Goal: Task Accomplishment & Management: Use online tool/utility

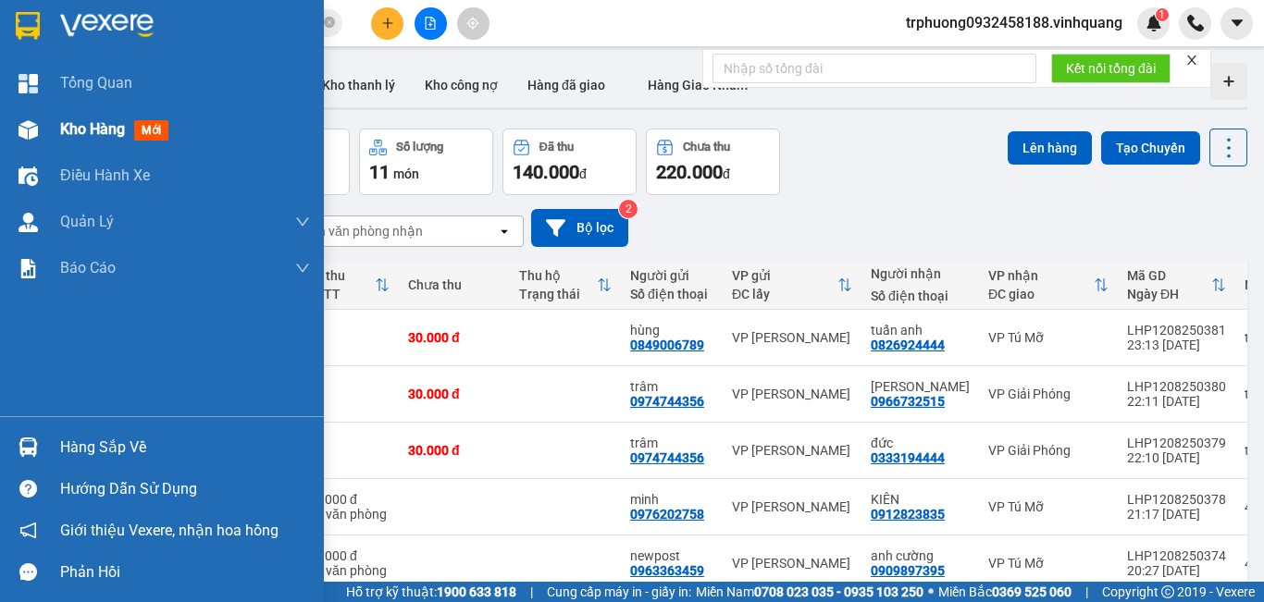
click at [106, 130] on span "Kho hàng" at bounding box center [92, 129] width 65 height 18
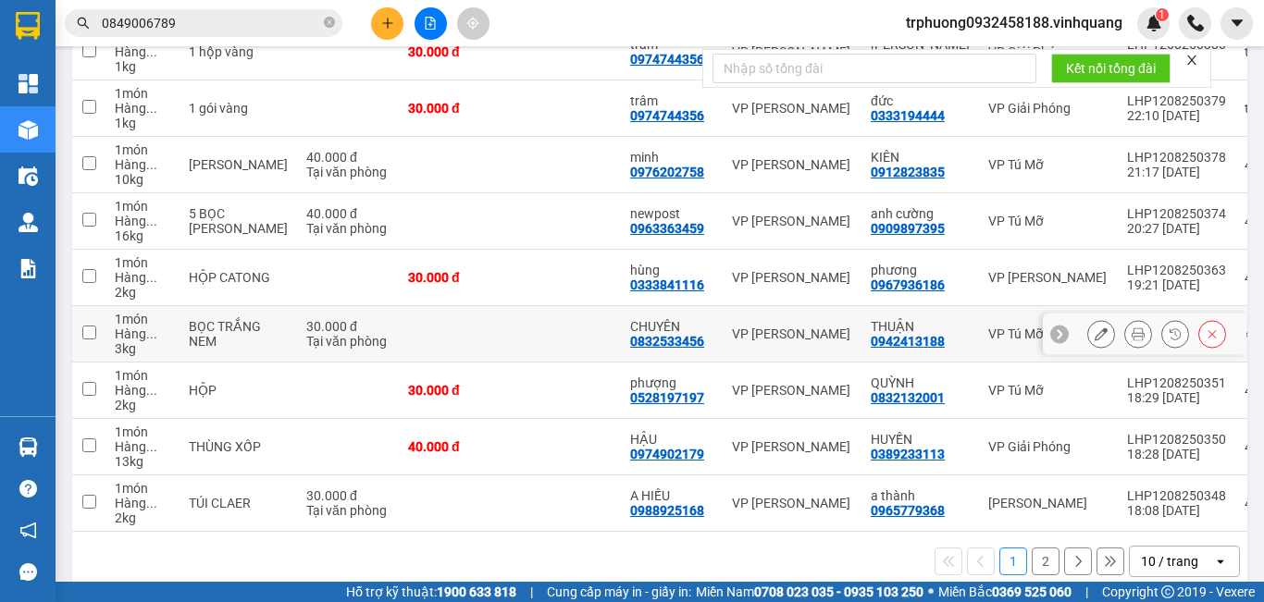
scroll to position [376, 0]
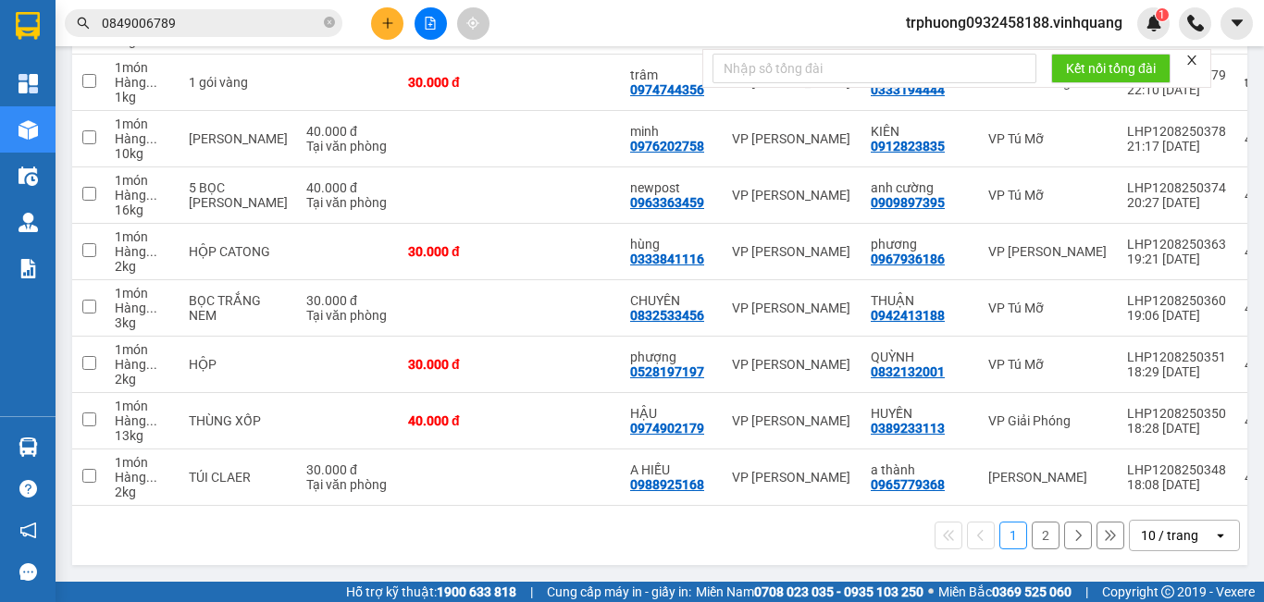
click at [1032, 542] on button "2" at bounding box center [1046, 536] width 28 height 28
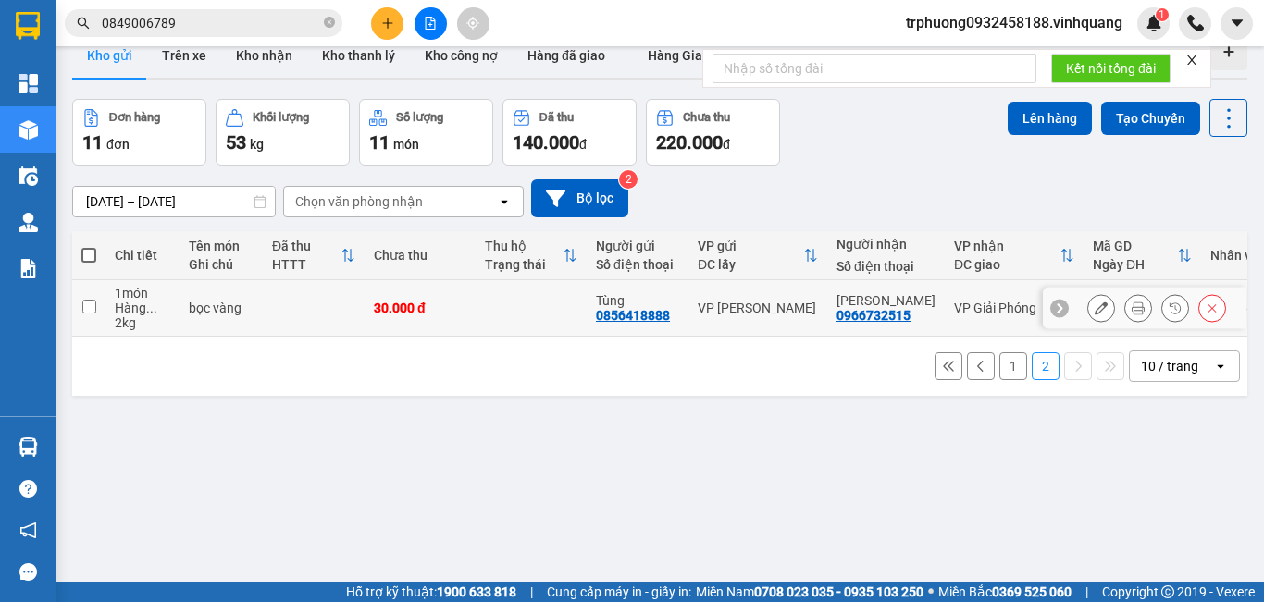
scroll to position [0, 0]
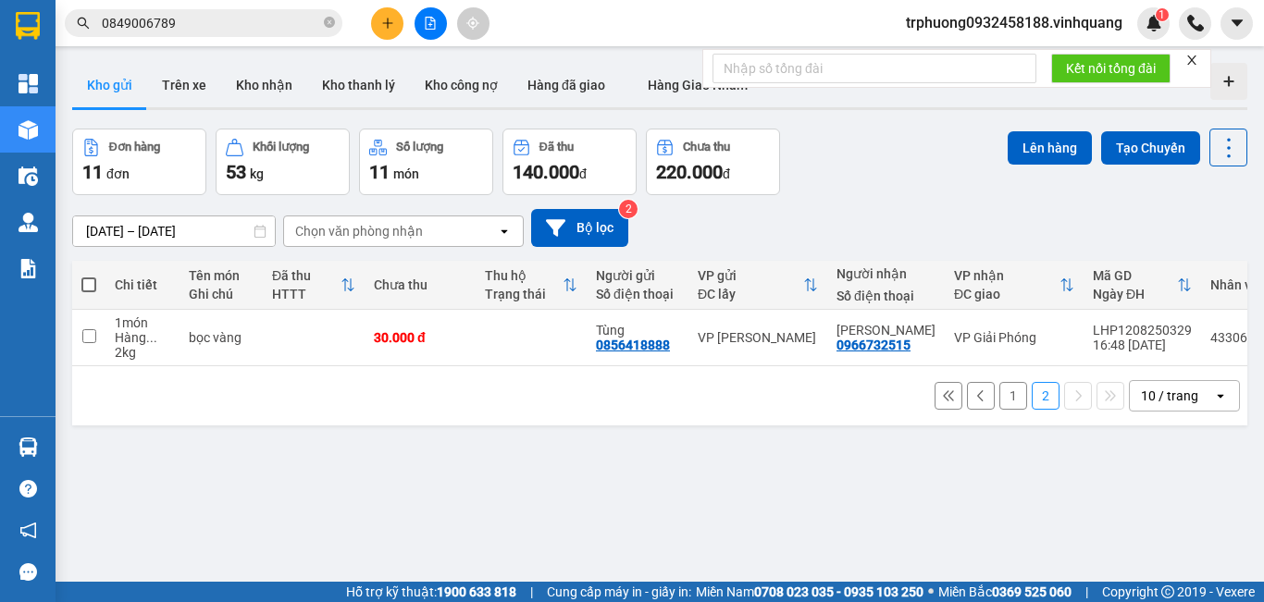
click at [999, 396] on button "1" at bounding box center [1013, 396] width 28 height 28
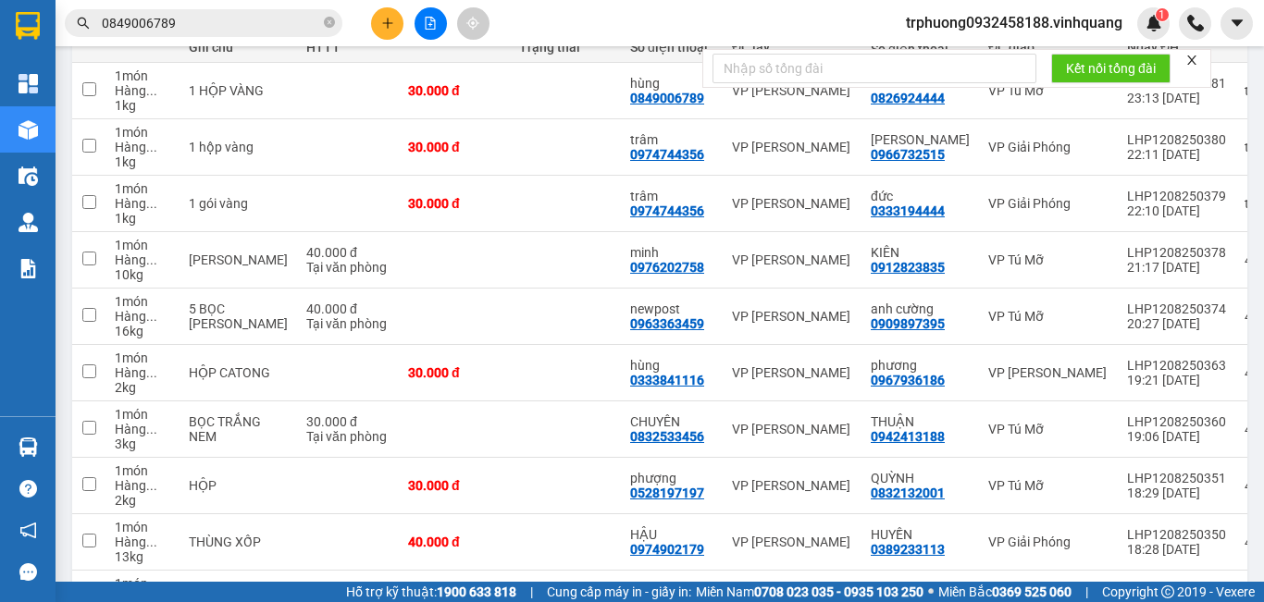
scroll to position [258, 0]
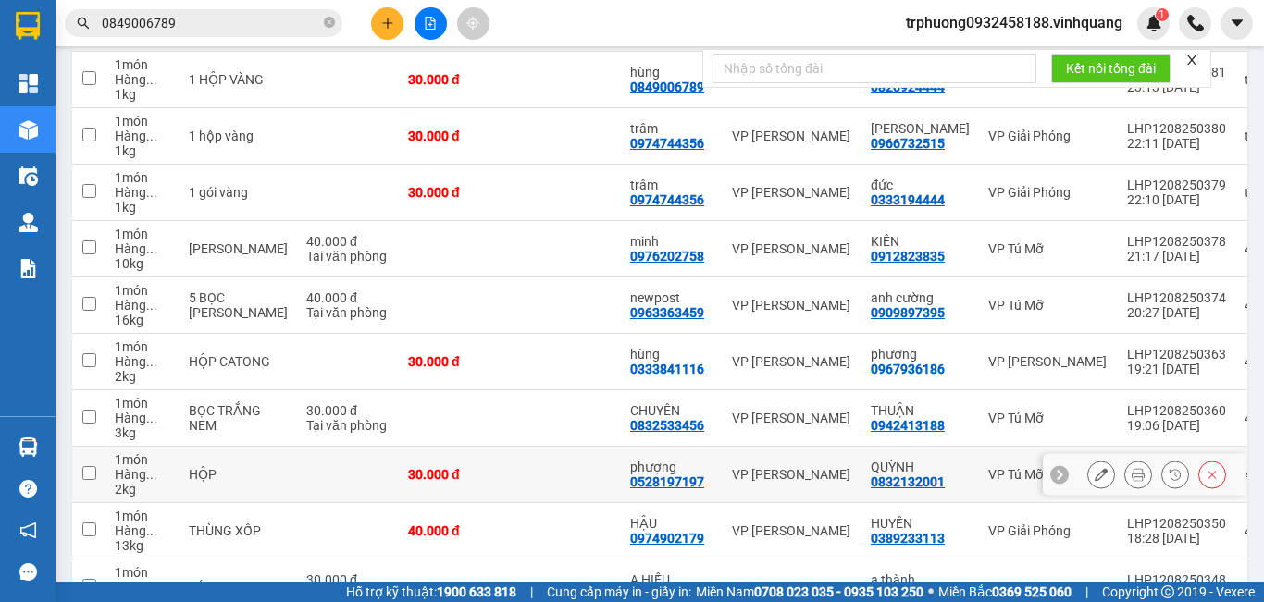
click at [95, 469] on input "checkbox" at bounding box center [89, 473] width 14 height 14
checkbox input "true"
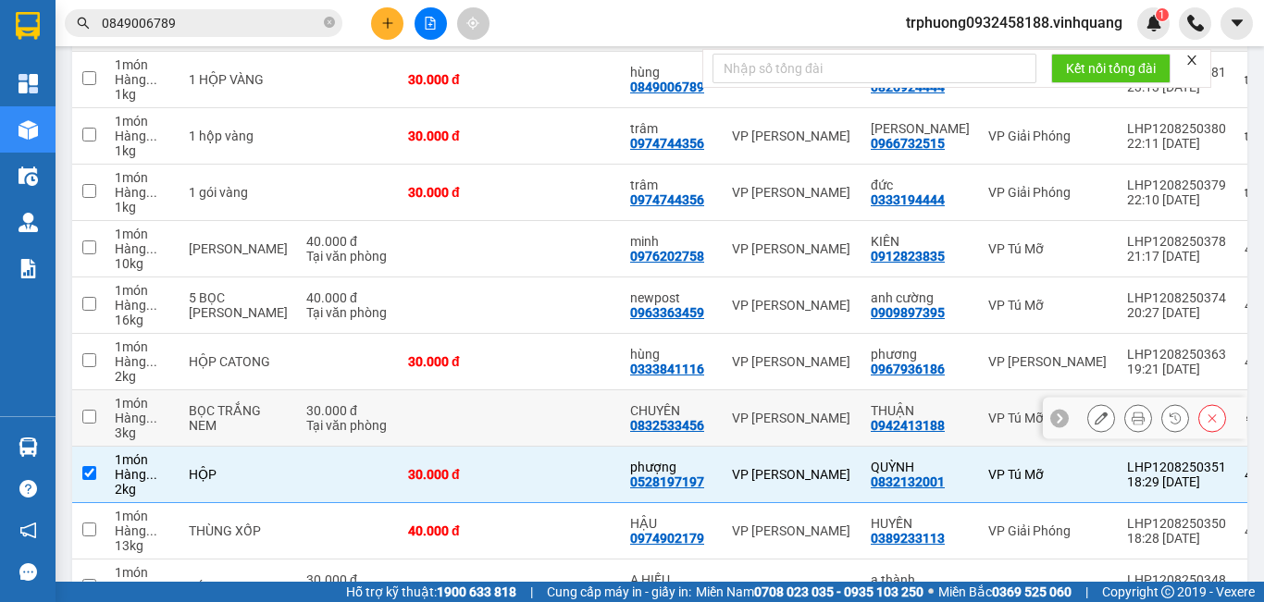
click at [87, 415] on input "checkbox" at bounding box center [89, 417] width 14 height 14
checkbox input "true"
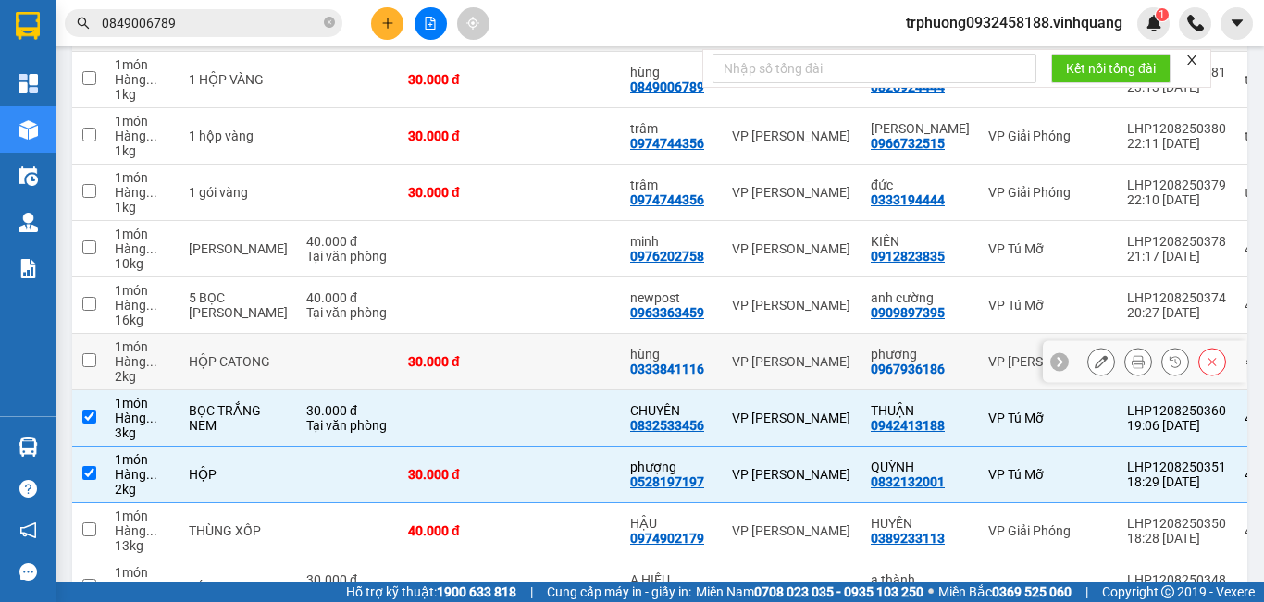
click at [95, 354] on input "checkbox" at bounding box center [89, 361] width 14 height 14
checkbox input "true"
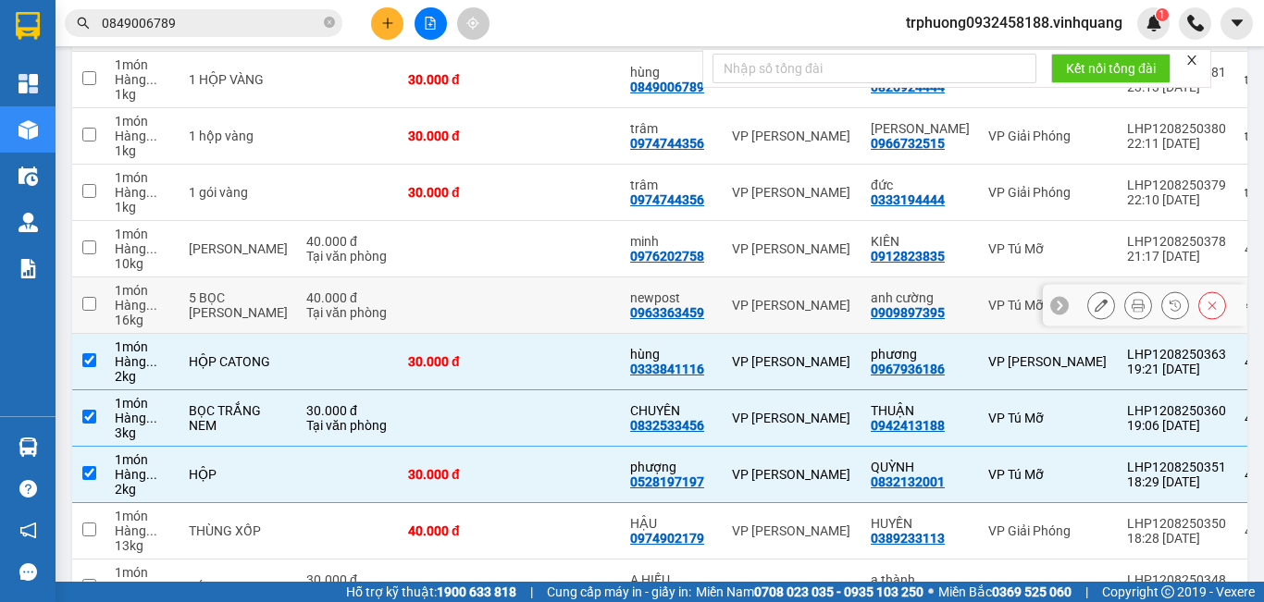
click at [91, 302] on input "checkbox" at bounding box center [89, 304] width 14 height 14
checkbox input "true"
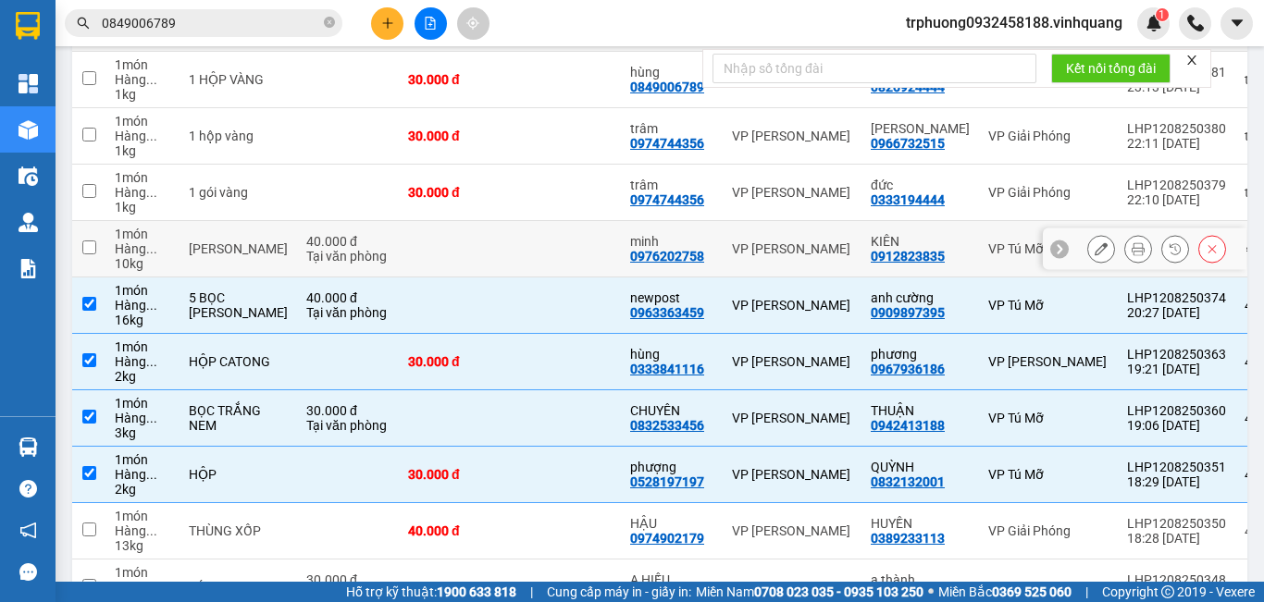
click at [89, 242] on input "checkbox" at bounding box center [89, 248] width 14 height 14
checkbox input "true"
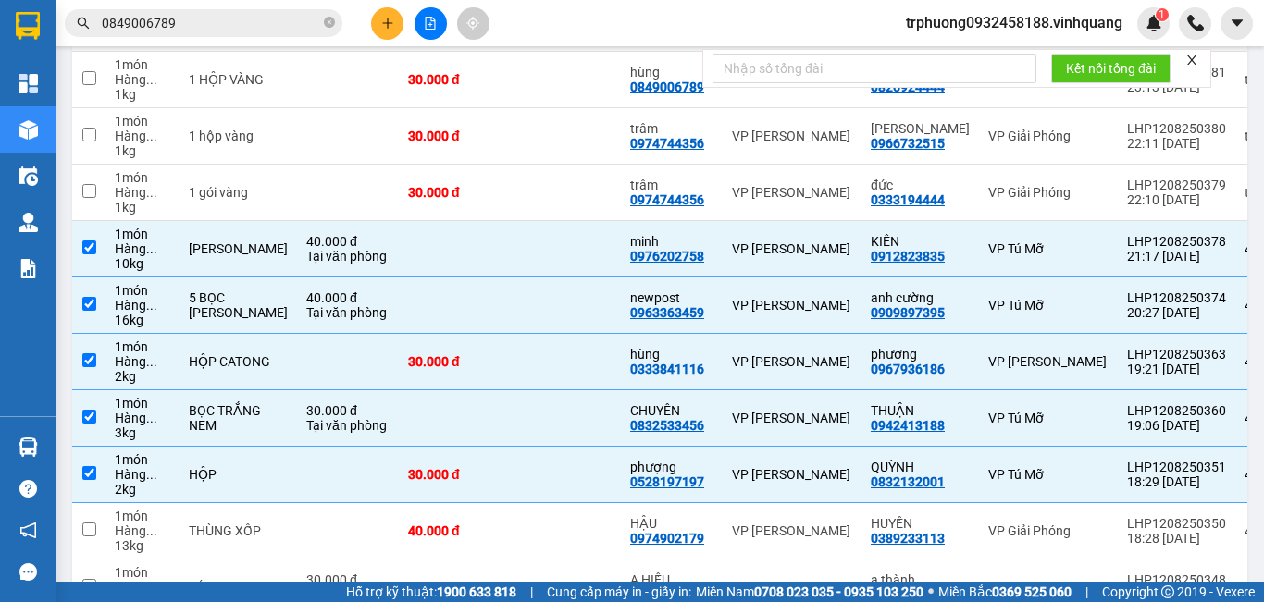
scroll to position [0, 0]
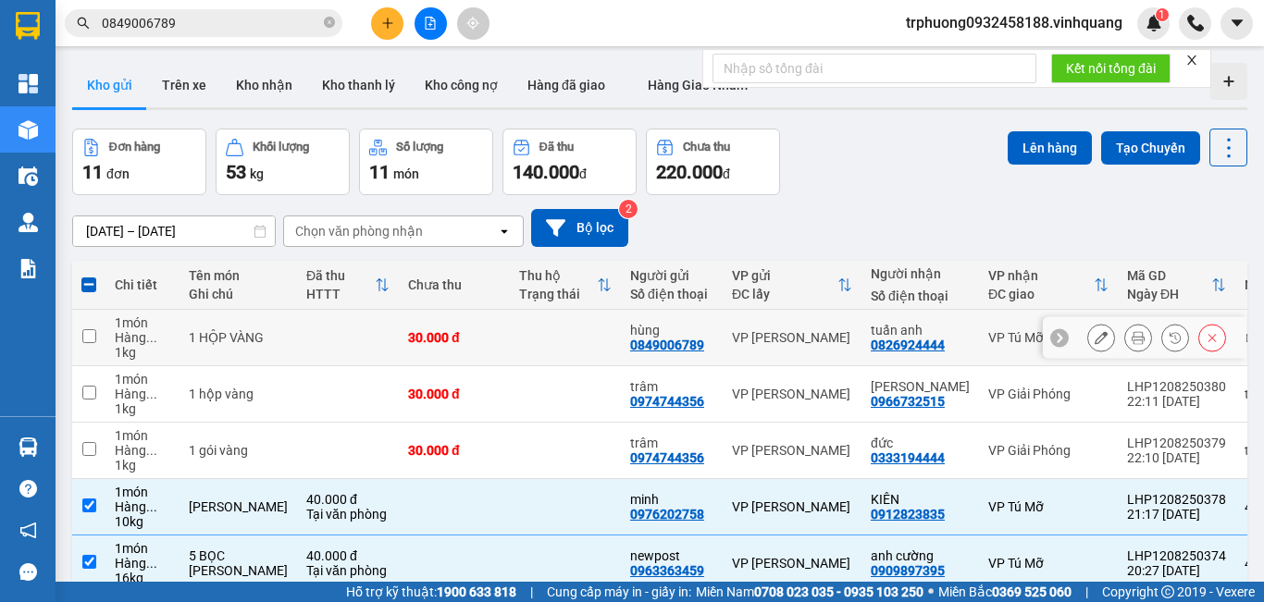
click at [82, 331] on input "checkbox" at bounding box center [89, 336] width 14 height 14
checkbox input "true"
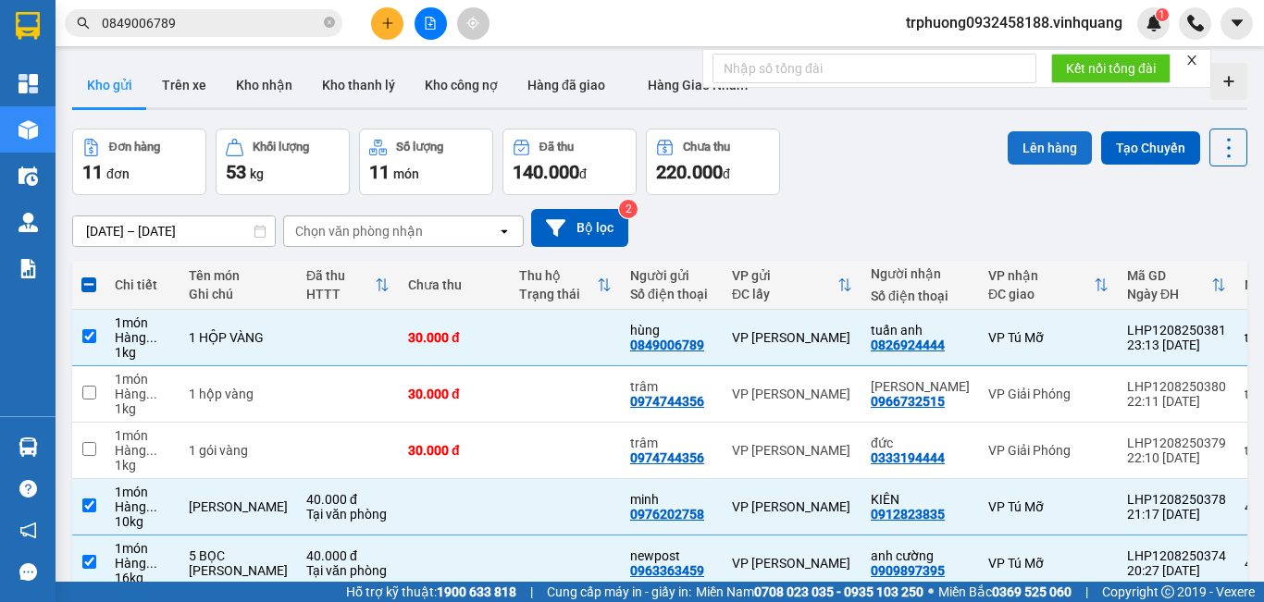
click at [1044, 158] on button "Lên hàng" at bounding box center [1050, 147] width 84 height 33
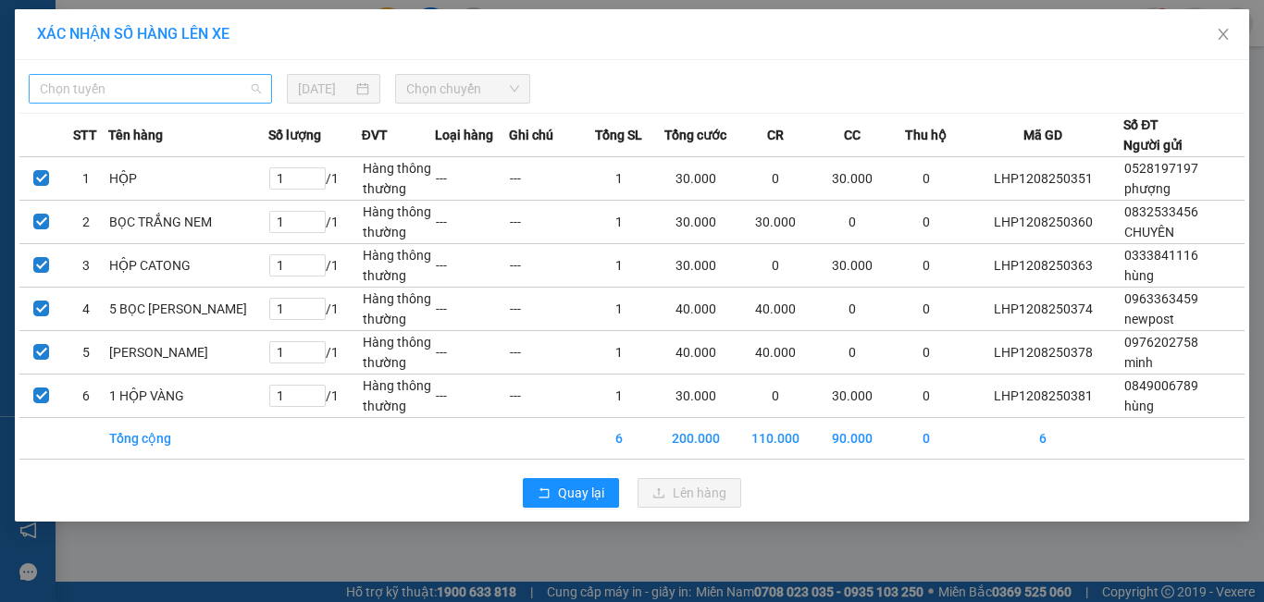
click at [163, 81] on span "Chọn tuyến" at bounding box center [150, 89] width 221 height 28
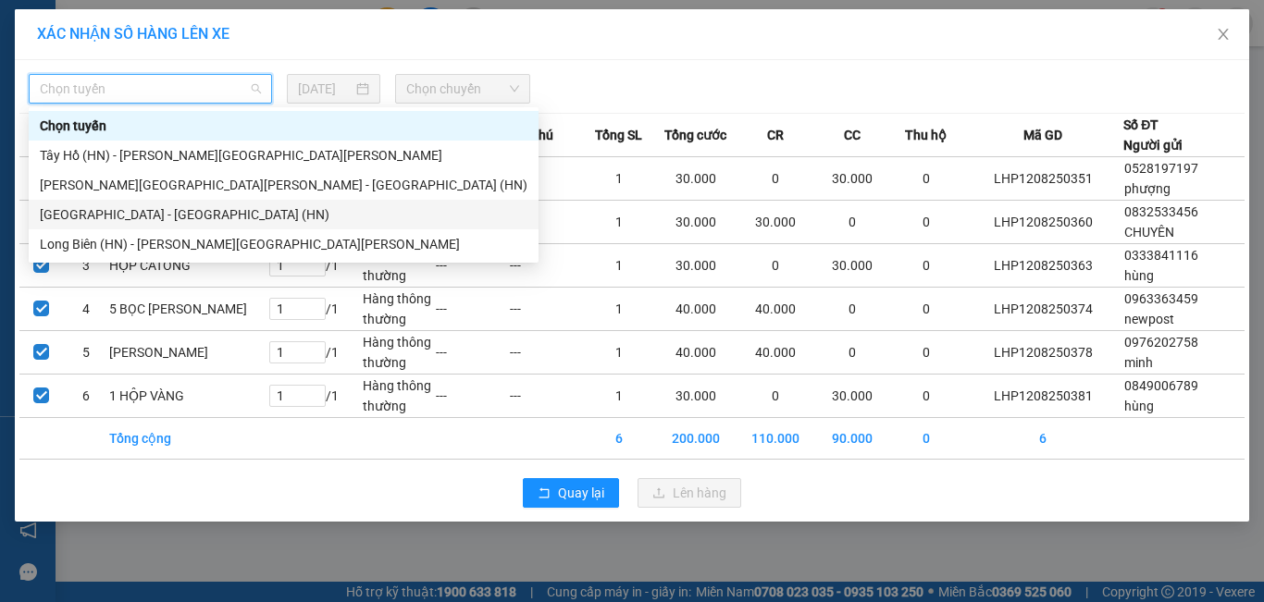
click at [168, 217] on div "[GEOGRAPHIC_DATA] - [GEOGRAPHIC_DATA] (HN)" at bounding box center [284, 215] width 488 height 20
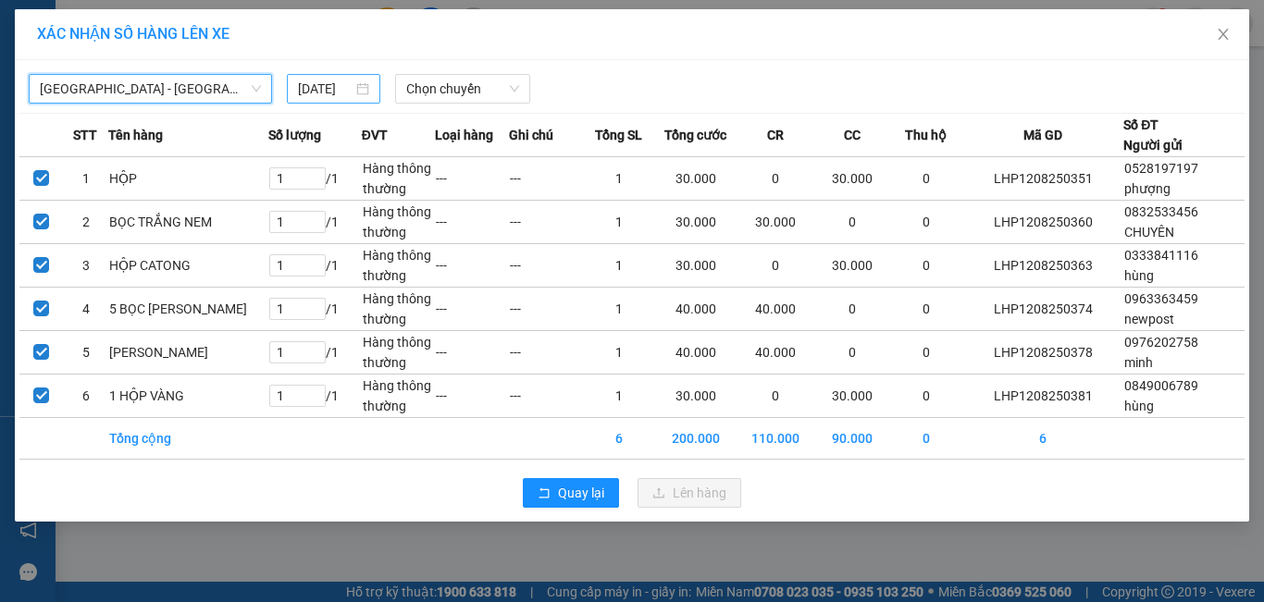
click at [341, 93] on input "[DATE]" at bounding box center [325, 89] width 54 height 20
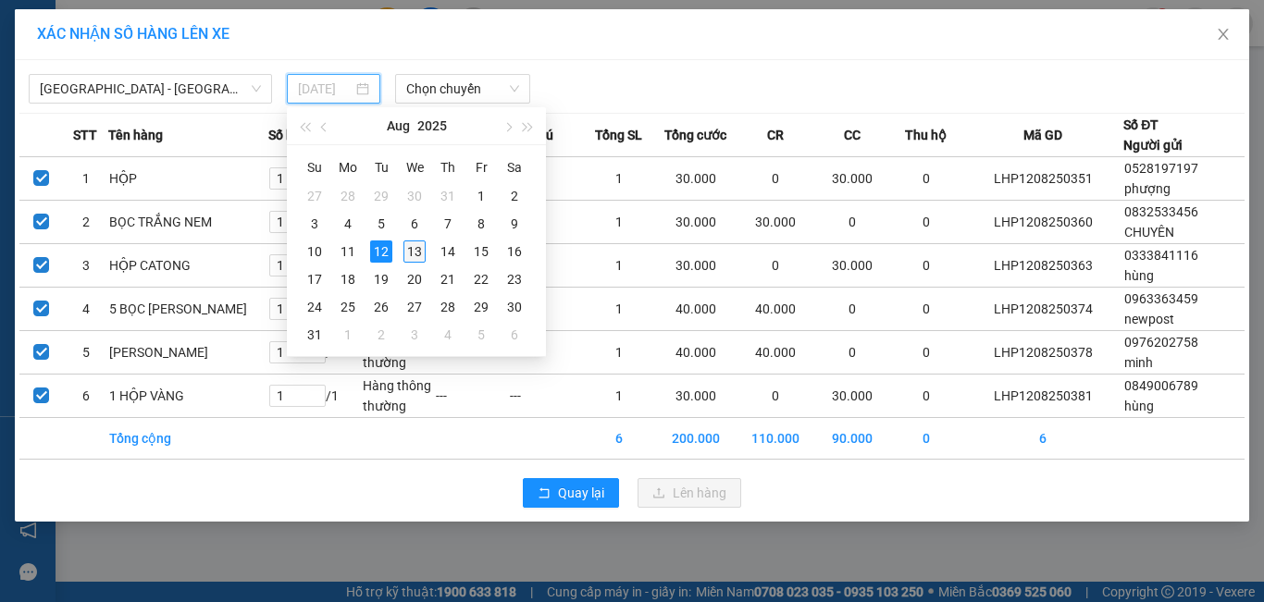
click at [414, 258] on div "13" at bounding box center [414, 252] width 22 height 22
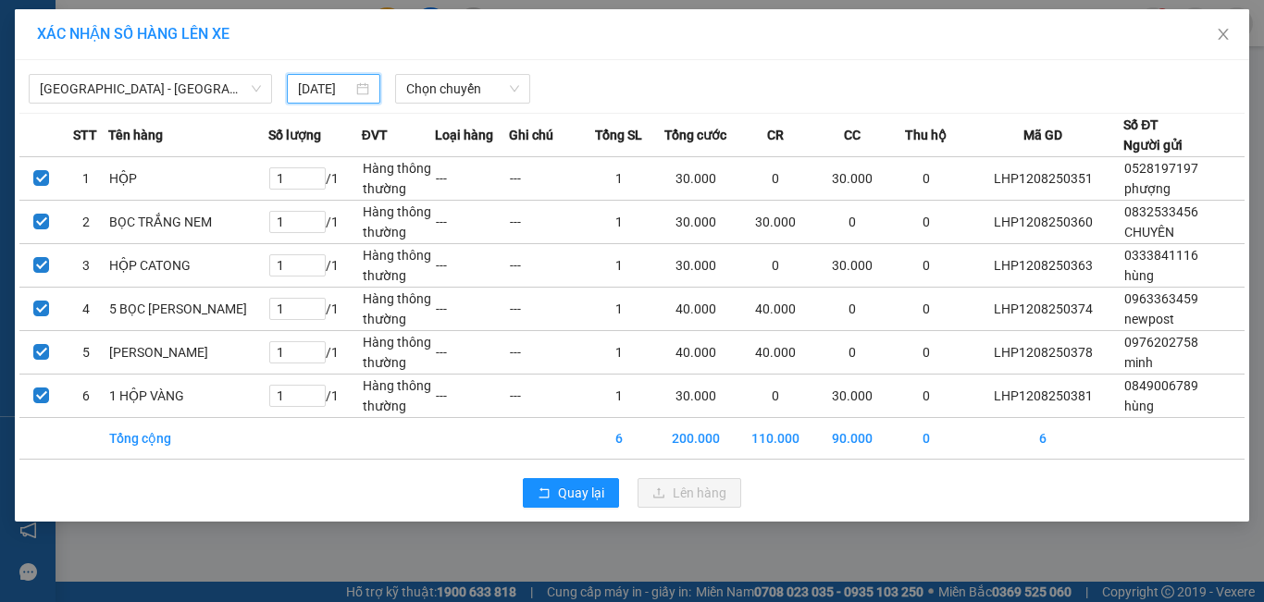
type input "[DATE]"
click at [403, 89] on div "Chọn chuyến" at bounding box center [463, 89] width 136 height 30
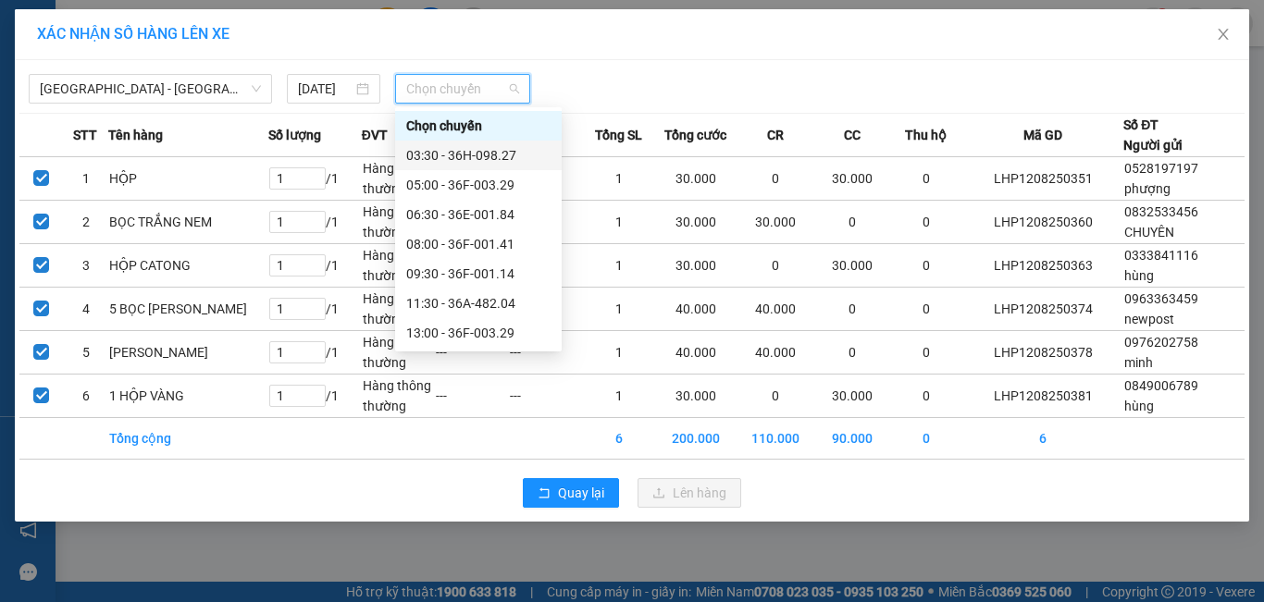
click at [439, 153] on div "03:30 - 36H-098.27" at bounding box center [478, 155] width 144 height 20
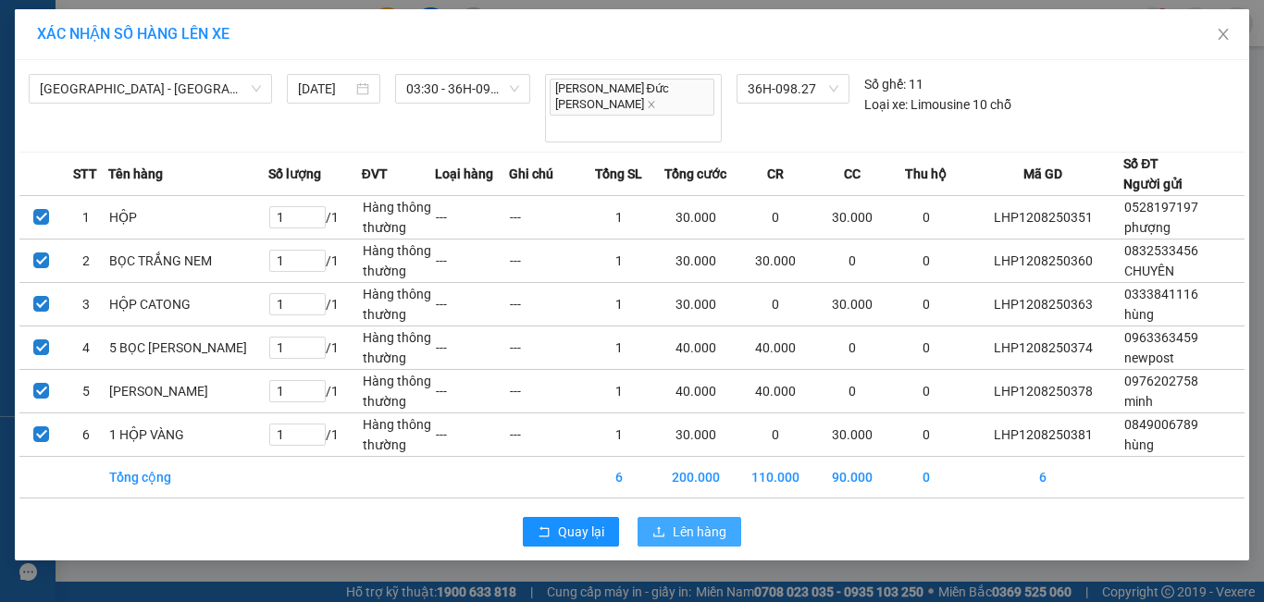
click at [684, 522] on span "Lên hàng" at bounding box center [700, 532] width 54 height 20
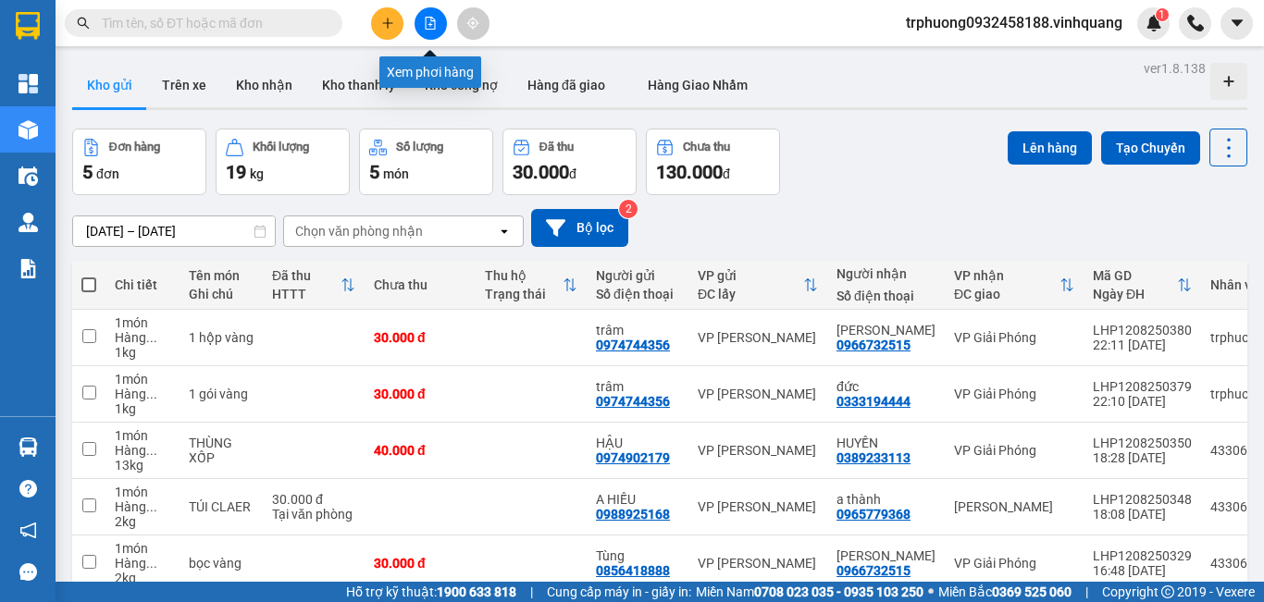
click at [433, 29] on icon "file-add" at bounding box center [431, 23] width 10 height 13
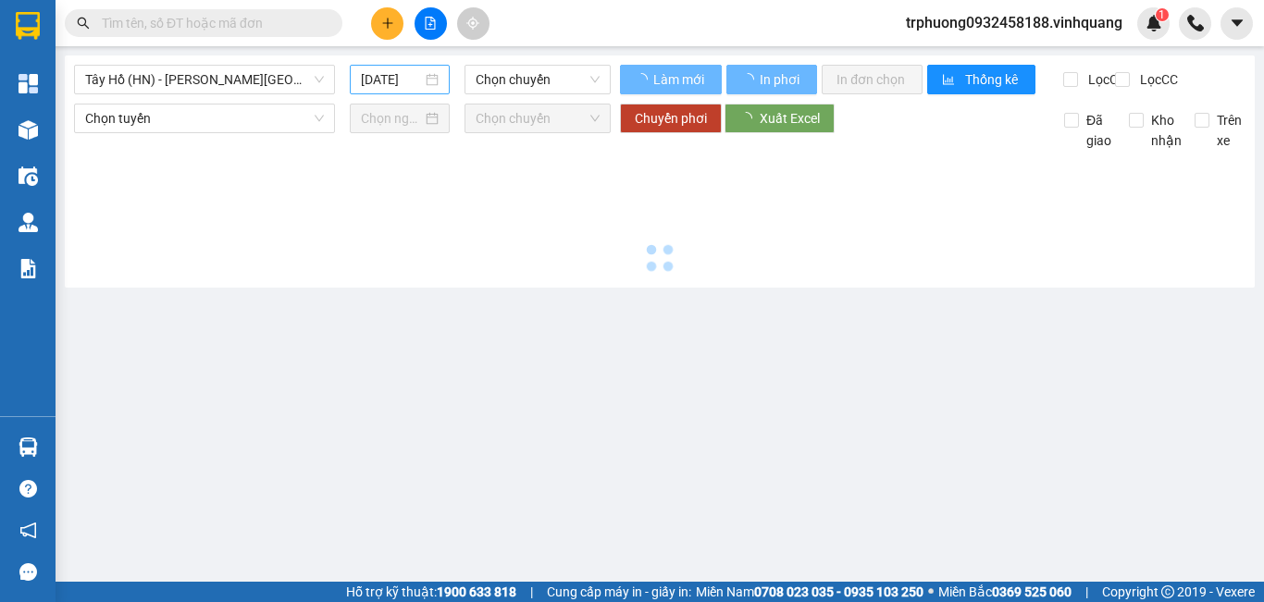
type input "[DATE]"
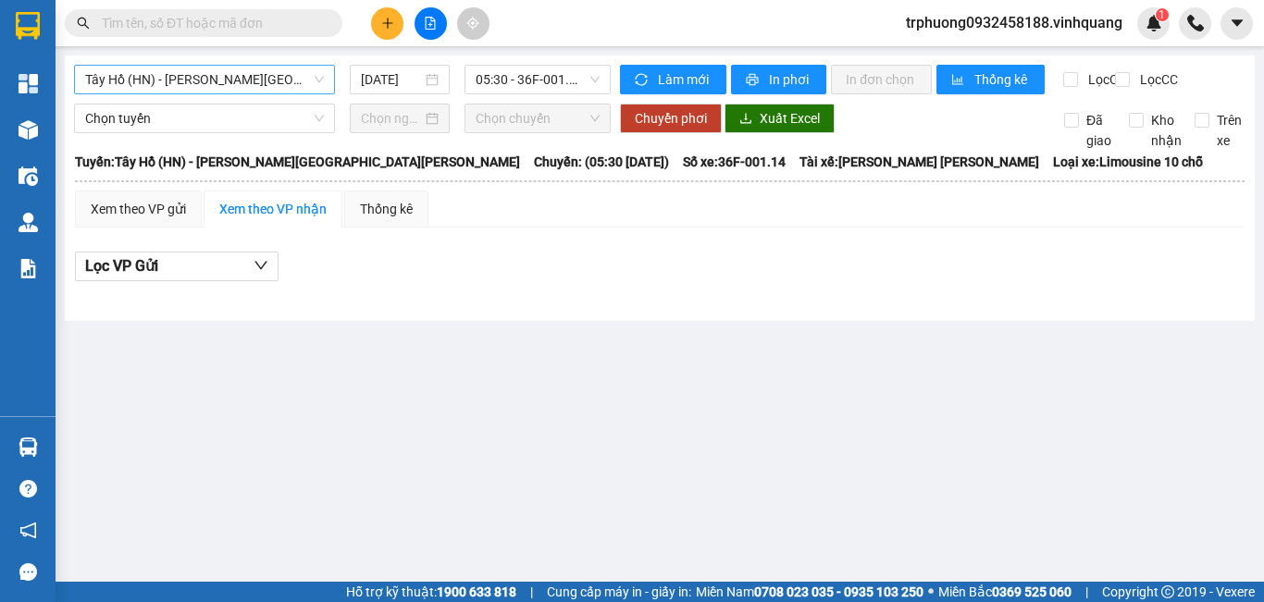
click at [200, 84] on span "Tây Hồ (HN) - [PERSON_NAME][GEOGRAPHIC_DATA][PERSON_NAME]" at bounding box center [204, 80] width 239 height 28
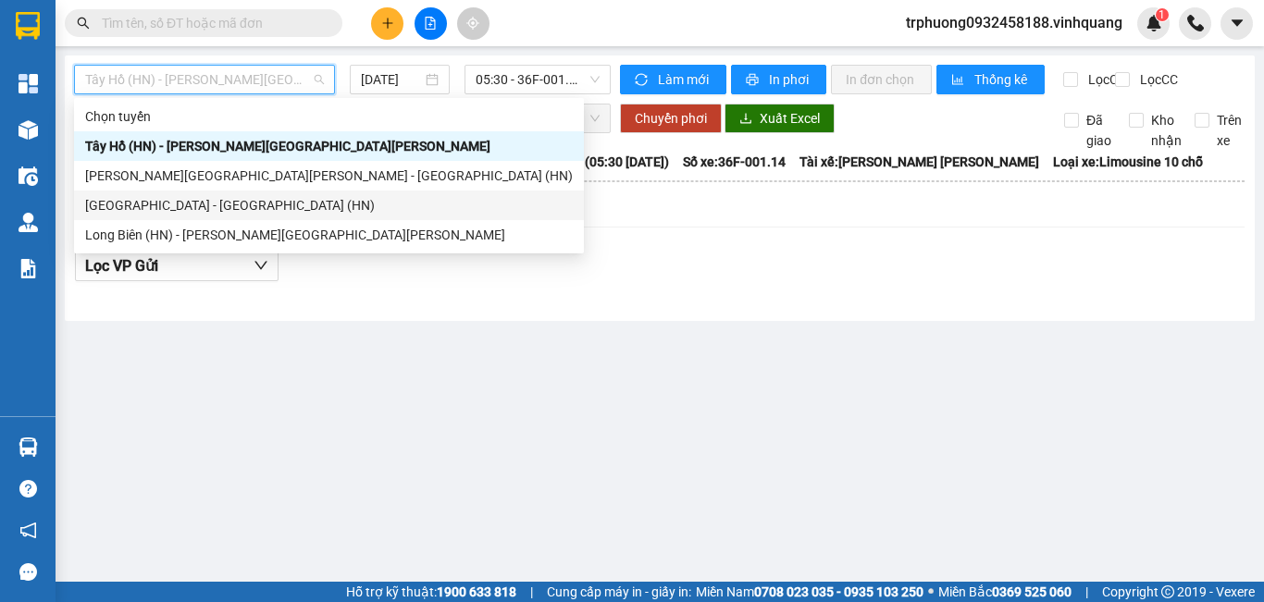
click at [201, 211] on div "[GEOGRAPHIC_DATA] - [GEOGRAPHIC_DATA] (HN)" at bounding box center [329, 205] width 488 height 20
type input "[DATE]"
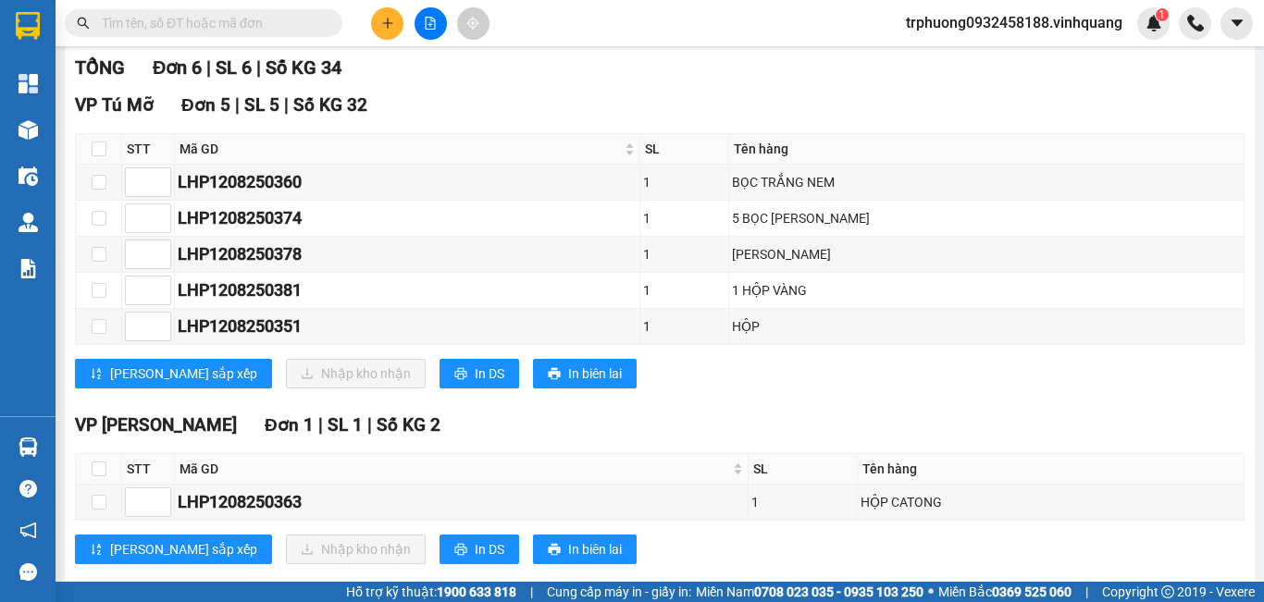
scroll to position [233, 0]
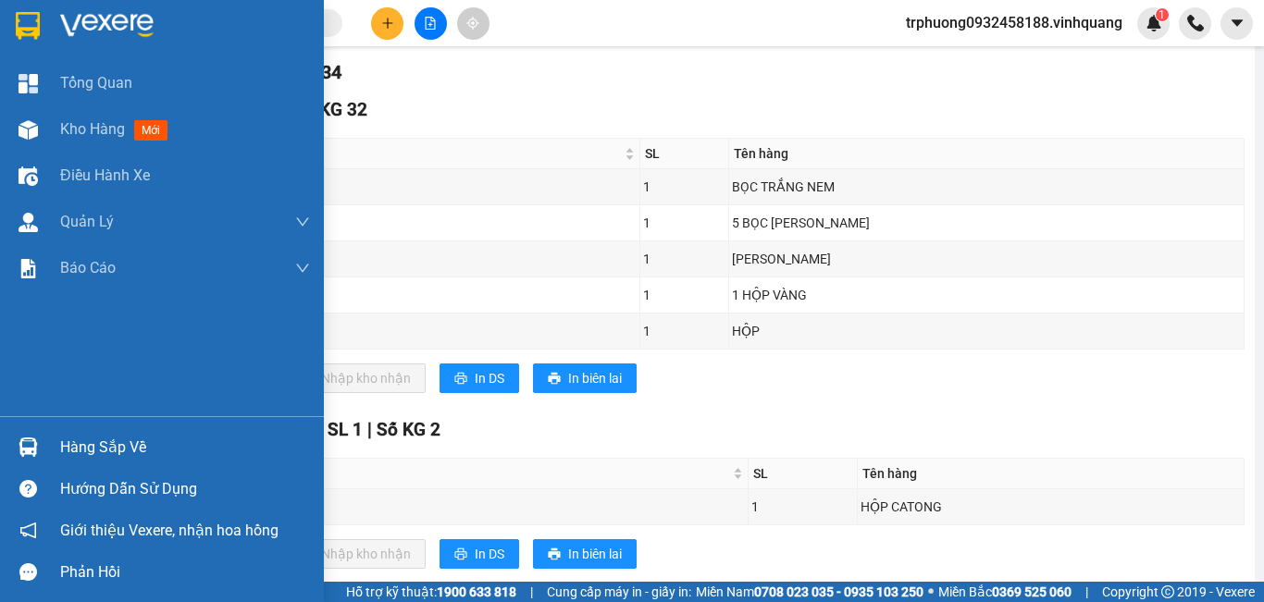
click at [69, 437] on div "Hàng sắp về" at bounding box center [185, 448] width 250 height 28
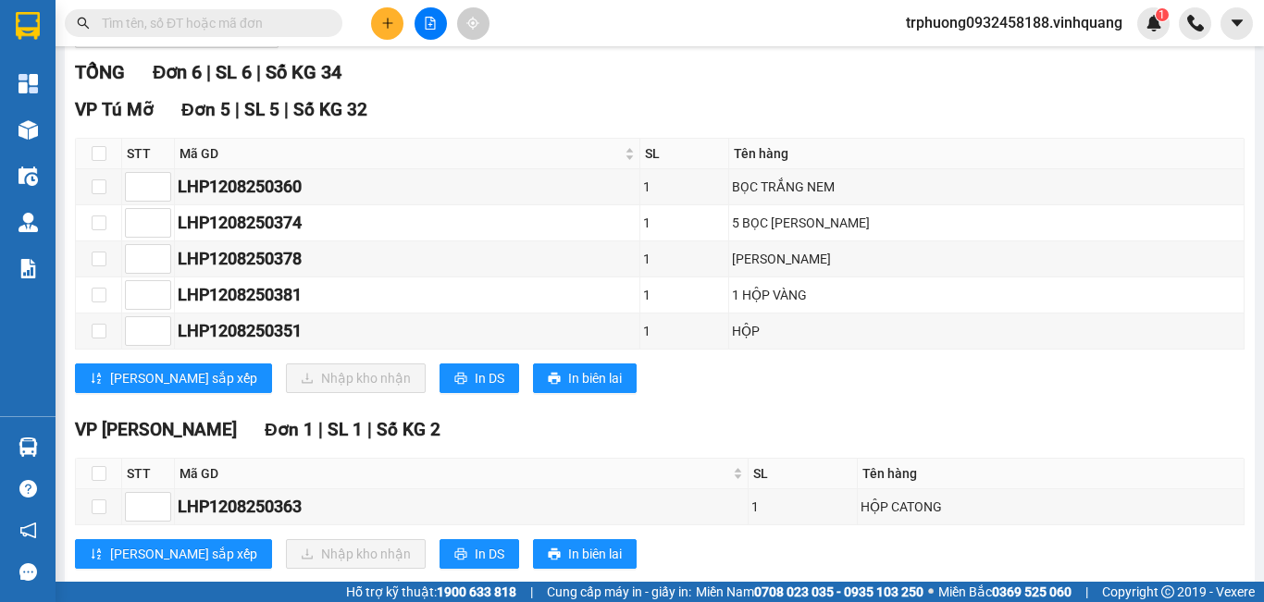
click at [492, 161] on section "Kết quả tìm kiếm ( 0 ) Bộ lọc No Data trphuong0932458188.vinhquang 1 Tổng Quan …" at bounding box center [632, 301] width 1264 height 602
